Goal: Task Accomplishment & Management: Use online tool/utility

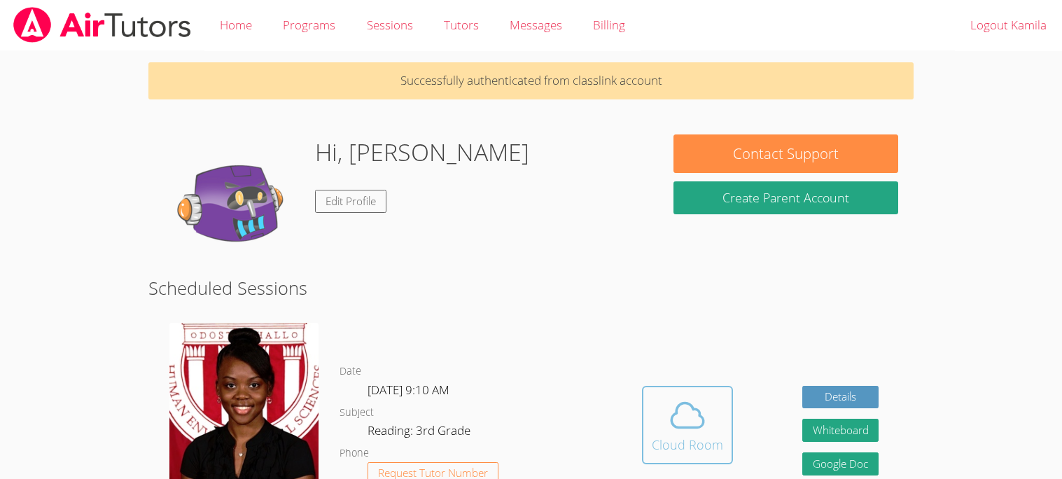
click at [712, 420] on span at bounding box center [687, 414] width 71 height 39
click at [712, 427] on span at bounding box center [687, 414] width 71 height 39
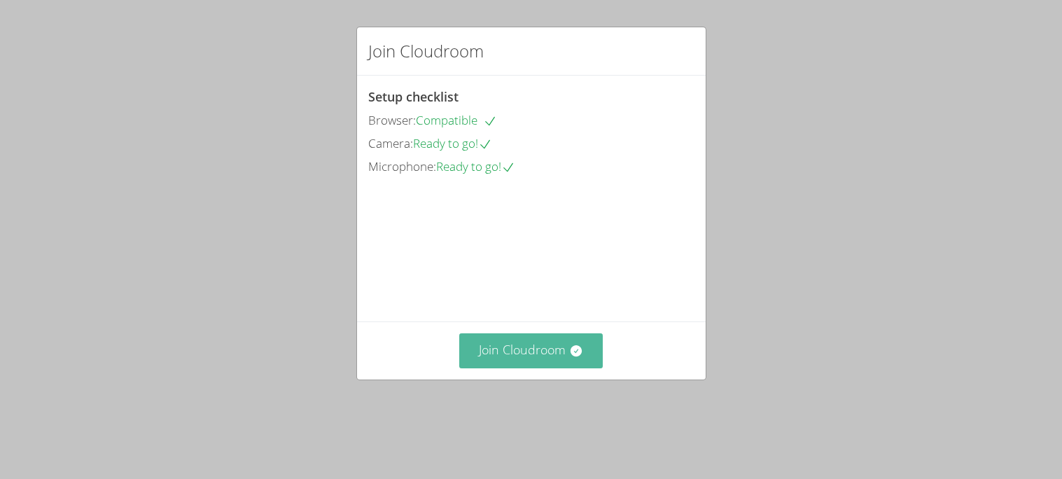
click at [528, 367] on button "Join Cloudroom" at bounding box center [530, 350] width 143 height 34
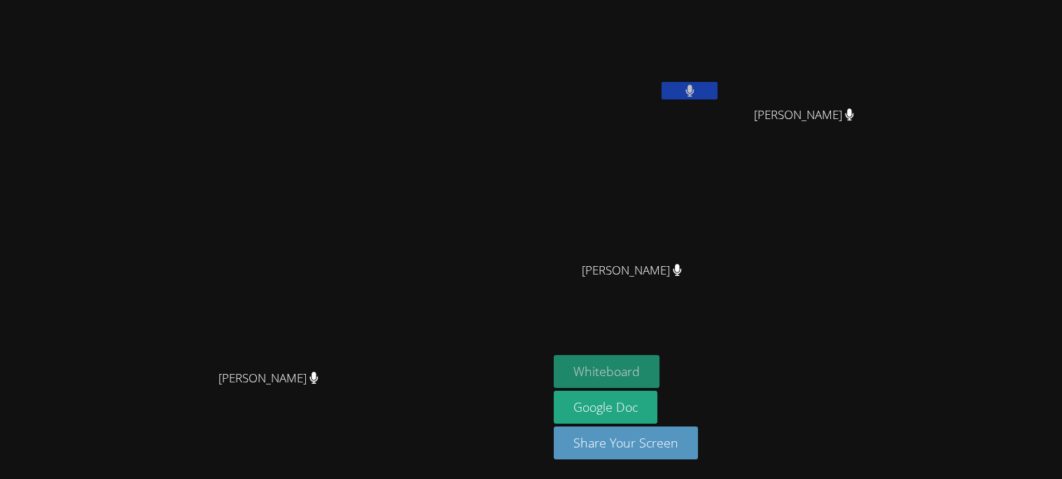
click at [659, 366] on button "Whiteboard" at bounding box center [607, 371] width 106 height 33
click at [717, 82] on button at bounding box center [689, 90] width 56 height 17
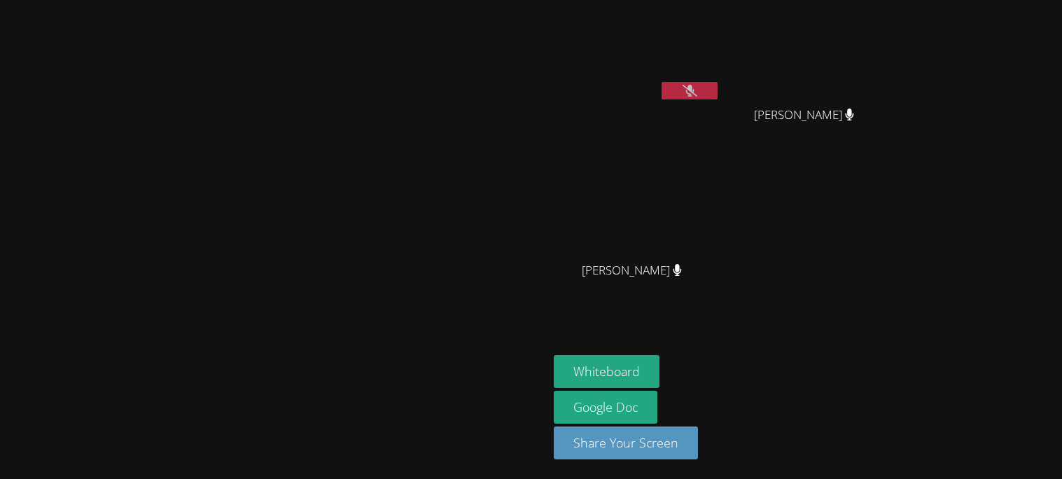
click at [717, 82] on button at bounding box center [689, 90] width 56 height 17
click at [720, 247] on video at bounding box center [637, 208] width 167 height 94
click at [379, 363] on video at bounding box center [274, 211] width 210 height 302
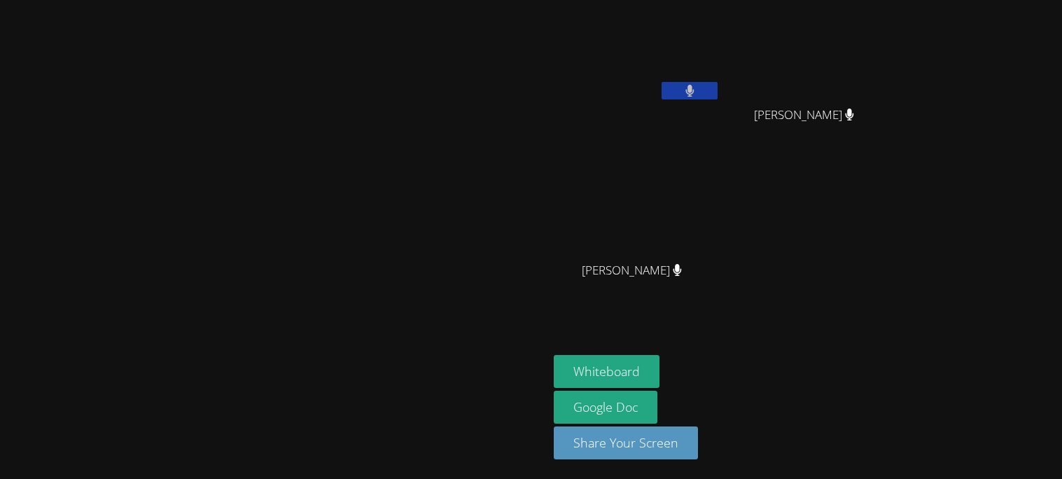
click at [379, 363] on video at bounding box center [274, 211] width 210 height 302
click at [333, 222] on video at bounding box center [274, 211] width 210 height 302
click at [720, 49] on video at bounding box center [637, 53] width 167 height 94
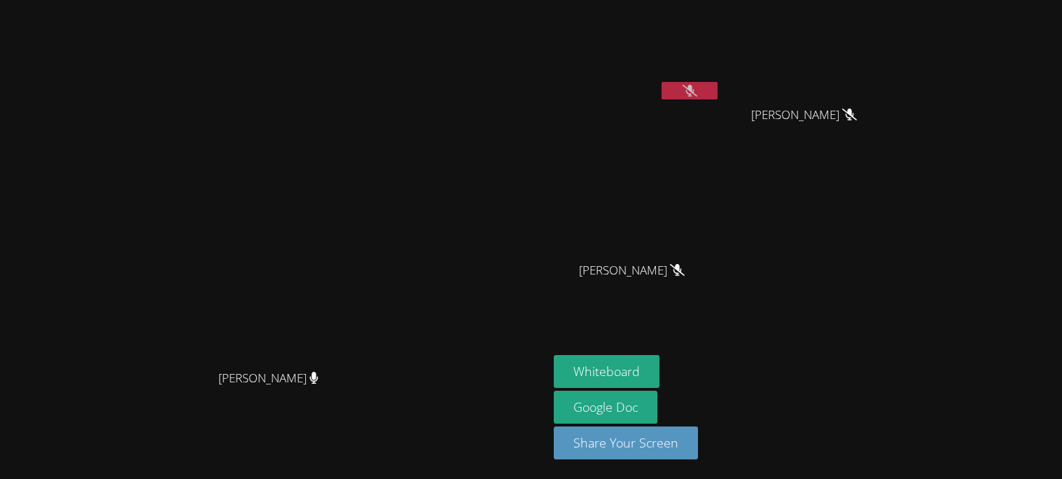
click at [717, 85] on button at bounding box center [689, 90] width 56 height 17
click at [892, 66] on video at bounding box center [809, 53] width 167 height 94
drag, startPoint x: 842, startPoint y: 52, endPoint x: 807, endPoint y: -53, distance: 111.3
click at [807, 0] on html "Johnicia Haynes Kamila Deloera Evelyn Lopez Maya Evelyn Lopez Maya Samuel Juare…" at bounding box center [531, 239] width 1062 height 479
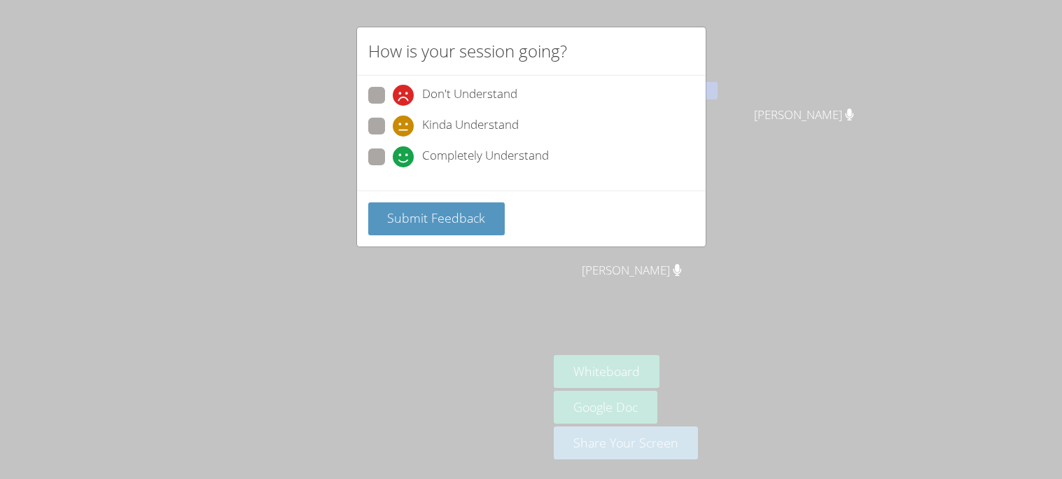
click at [430, 120] on span "Kinda Understand" at bounding box center [470, 125] width 97 height 21
click at [405, 120] on input "Kinda Understand" at bounding box center [399, 124] width 12 height 12
radio input "true"
click at [447, 209] on span "Submit Feedback" at bounding box center [436, 217] width 98 height 17
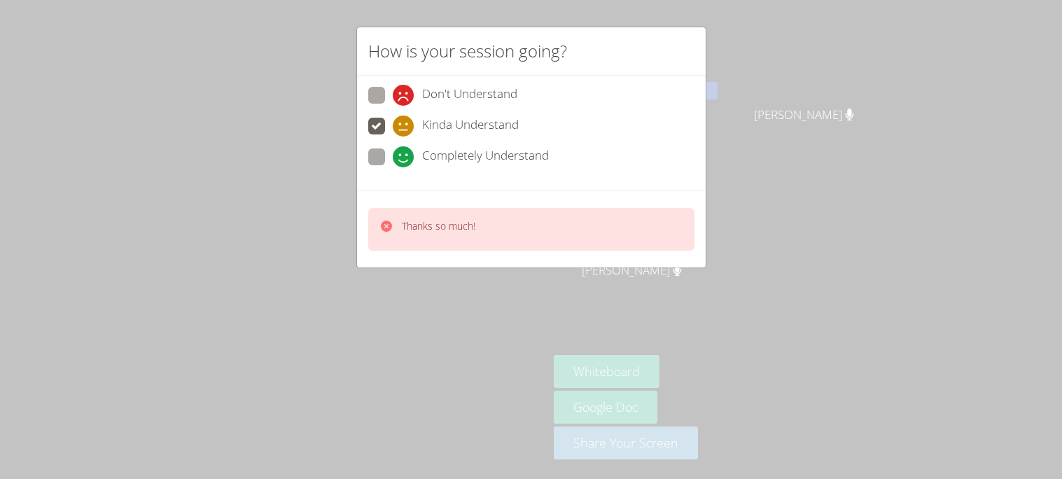
click at [413, 295] on div "How is your session going? Don't Understand Kinda Understand Completely Underst…" at bounding box center [531, 239] width 1062 height 479
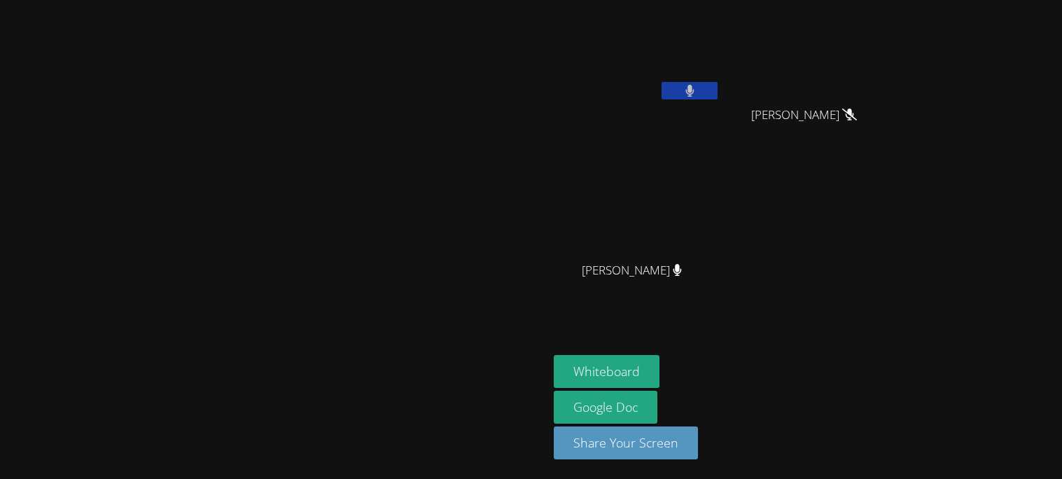
click at [717, 90] on button at bounding box center [689, 90] width 56 height 17
click at [659, 370] on button "Whiteboard" at bounding box center [607, 371] width 106 height 33
